Goal: Task Accomplishment & Management: Use online tool/utility

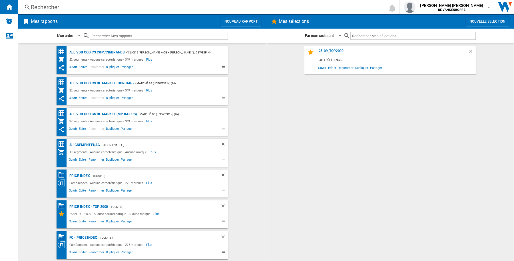
click at [419, 150] on div "25-09_TOP2000 2001 références Ouvrir Editer Renommer Dupliquer Partager" at bounding box center [390, 152] width 236 height 212
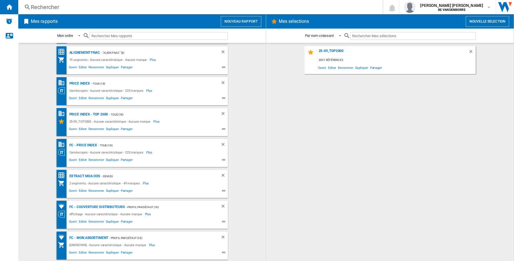
scroll to position [81, 0]
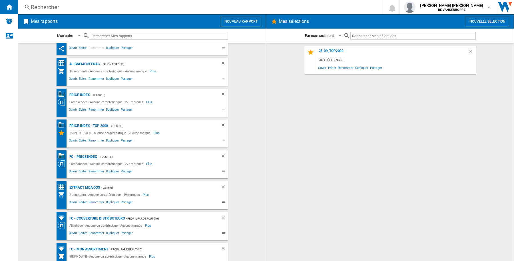
click at [80, 156] on div "FC - PRICE INDEX" at bounding box center [82, 156] width 29 height 7
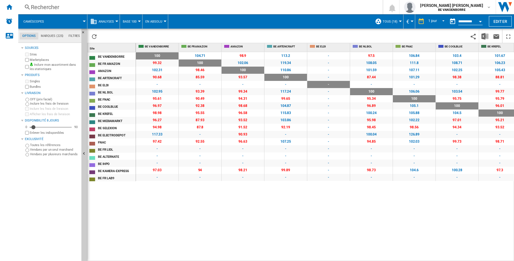
click at [262, 203] on div "100 0 % 104.71 +4.71 % 98.9 -1.1 % 113.2 +13.2 % - - 97.5 -2.5 % 106.84 +6.84 %…" at bounding box center [325, 156] width 378 height 209
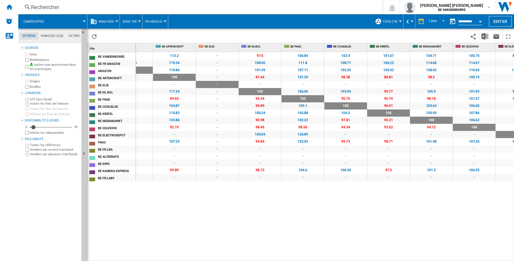
scroll to position [0, 125]
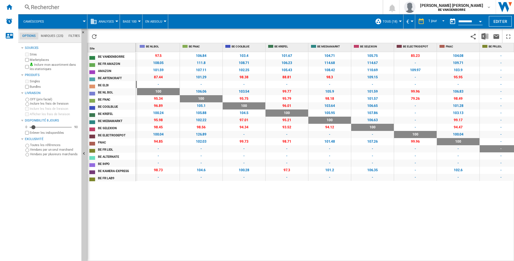
click at [176, 238] on div "100 0 % 104.71 +4.71 % 98.9 -1.1 % 113.2 +13.2 % - - 97.5 -2.5 % 106.84 +6.84 %…" at bounding box center [325, 156] width 378 height 209
click at [164, 21] on div at bounding box center [165, 21] width 3 height 1
click at [140, 21] on md-backdrop at bounding box center [257, 130] width 514 height 261
click at [138, 21] on div at bounding box center [139, 21] width 3 height 1
click at [142, 47] on span "Références Communes" at bounding box center [146, 49] width 45 height 5
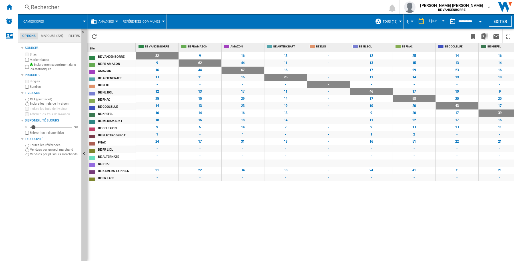
click at [162, 22] on div at bounding box center [163, 21] width 3 height 1
click at [149, 51] on span "Références Communes" at bounding box center [146, 49] width 45 height 5
click at [84, 22] on div at bounding box center [84, 21] width 3 height 1
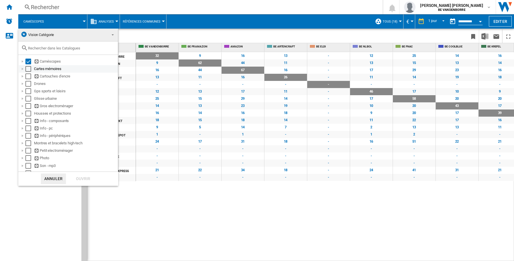
click at [27, 69] on div "Select" at bounding box center [28, 69] width 6 height 6
click at [27, 77] on div "Select" at bounding box center [28, 76] width 6 height 6
click at [28, 85] on div "Select" at bounding box center [28, 84] width 6 height 6
click at [28, 93] on div "Select" at bounding box center [28, 91] width 6 height 6
click at [27, 98] on div "Select" at bounding box center [28, 99] width 6 height 6
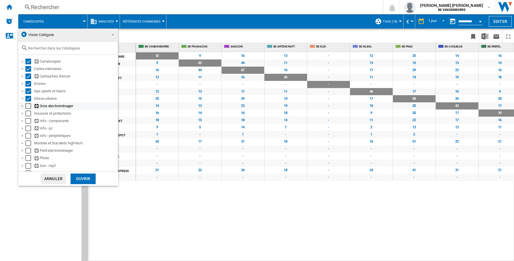
drag, startPoint x: 27, startPoint y: 104, endPoint x: 27, endPoint y: 108, distance: 3.5
click at [27, 104] on div "Select" at bounding box center [28, 106] width 6 height 6
click at [27, 110] on div "Select" at bounding box center [28, 113] width 6 height 6
click at [28, 118] on div "Select" at bounding box center [28, 121] width 6 height 6
click at [28, 128] on div "Select" at bounding box center [28, 128] width 6 height 6
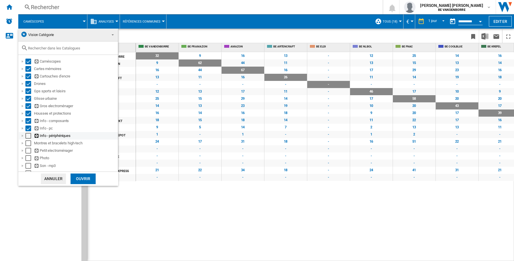
click at [29, 134] on div "Select" at bounding box center [28, 136] width 6 height 6
click at [29, 142] on div "Select" at bounding box center [28, 143] width 6 height 6
click at [26, 151] on div "Select" at bounding box center [28, 151] width 6 height 6
click at [27, 157] on div "Select" at bounding box center [28, 158] width 6 height 6
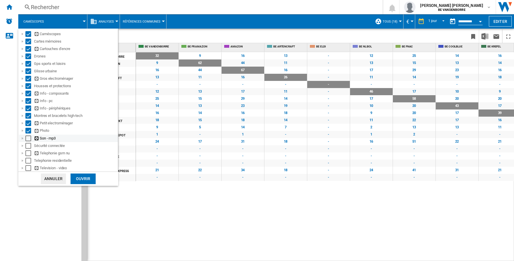
click at [29, 138] on div "Select" at bounding box center [28, 138] width 6 height 6
click at [27, 146] on div "Select" at bounding box center [28, 146] width 6 height 6
click at [26, 154] on div "Select" at bounding box center [28, 153] width 6 height 6
click at [29, 159] on div "Select" at bounding box center [28, 161] width 6 height 6
click at [28, 164] on div "Television - video" at bounding box center [68, 167] width 99 height 7
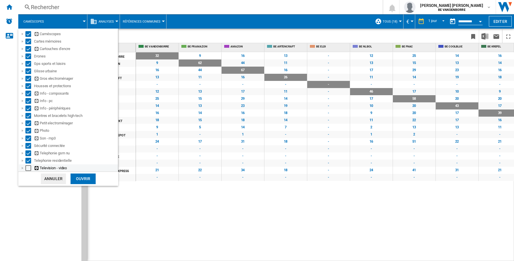
click at [31, 167] on md-checkbox "Select" at bounding box center [29, 168] width 9 height 6
click at [80, 179] on div "Ouvrir" at bounding box center [83, 178] width 25 height 11
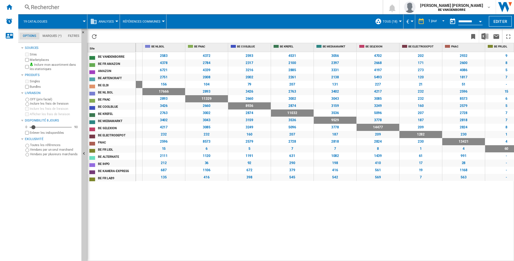
scroll to position [0, 208]
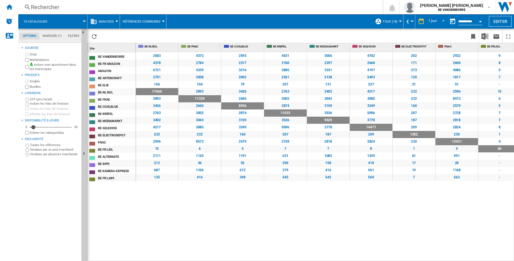
click at [480, 21] on div "Open calendar" at bounding box center [480, 21] width 3 height 1
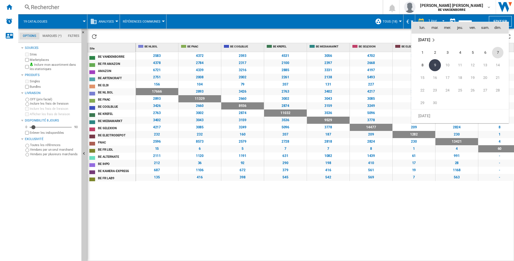
click at [497, 54] on span "7" at bounding box center [497, 52] width 11 height 11
type input "**********"
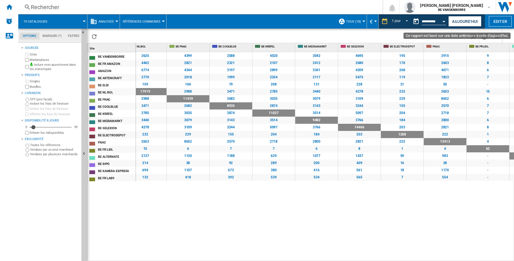
click at [442, 21] on div "Open calendar" at bounding box center [443, 21] width 3 height 1
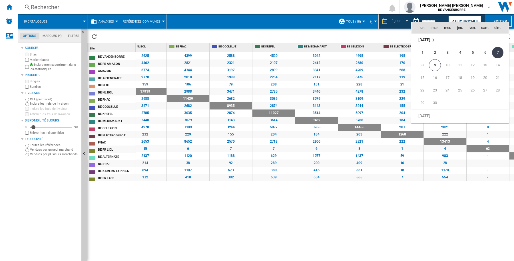
click at [433, 41] on md-icon "September 2025" at bounding box center [433, 40] width 7 height 7
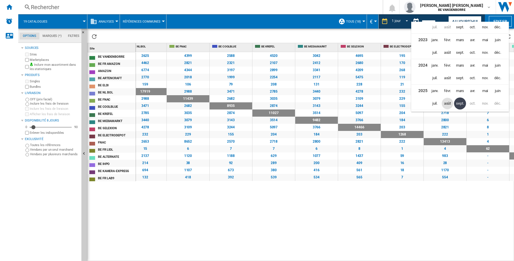
click at [447, 104] on span "août" at bounding box center [447, 103] width 11 height 11
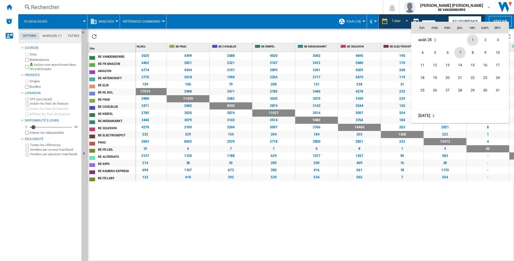
click at [458, 52] on span "7" at bounding box center [459, 52] width 11 height 11
type input "**********"
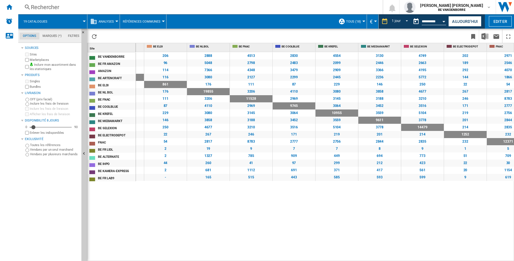
scroll to position [0, 169]
